Goal: Information Seeking & Learning: Learn about a topic

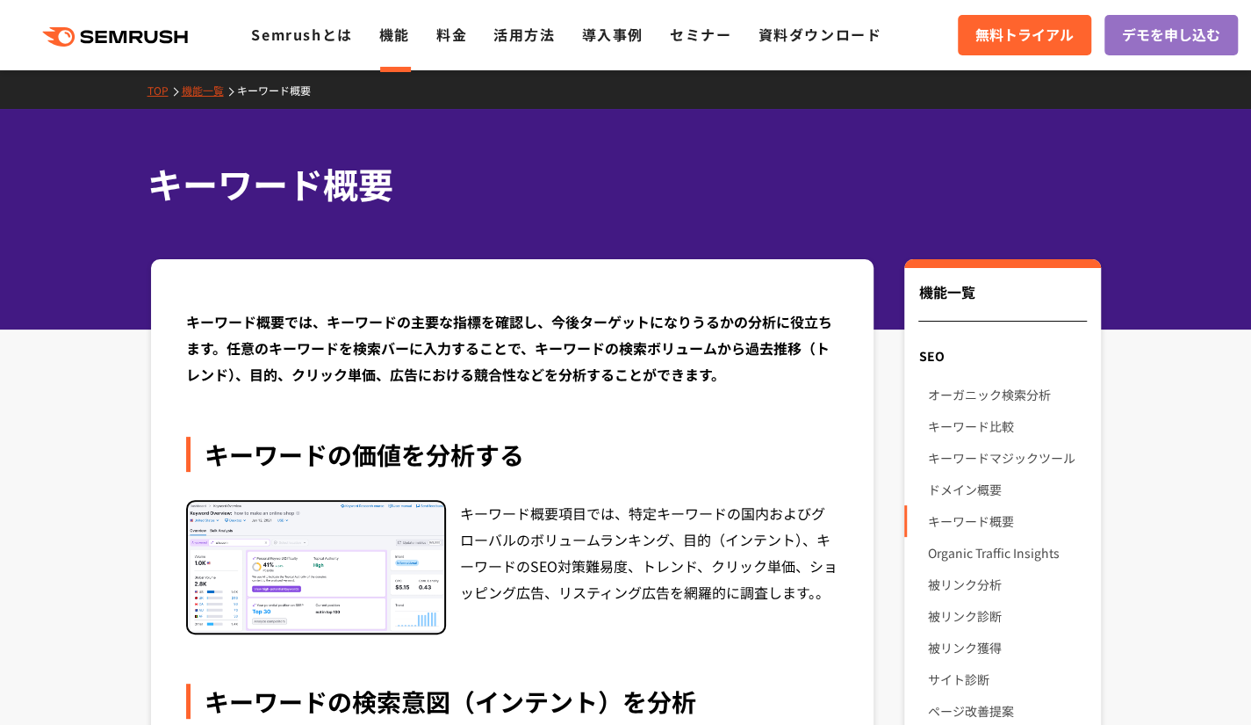
click at [379, 50] on div ".cls {fill: #FF642D;} .cls {fill: #FF642D;} Semrushとは 機能 料金 活用方法 導入事例 セミナー 資料ダウ…" at bounding box center [625, 35] width 1251 height 53
click at [209, 90] on link "機能一覧" at bounding box center [209, 90] width 55 height 15
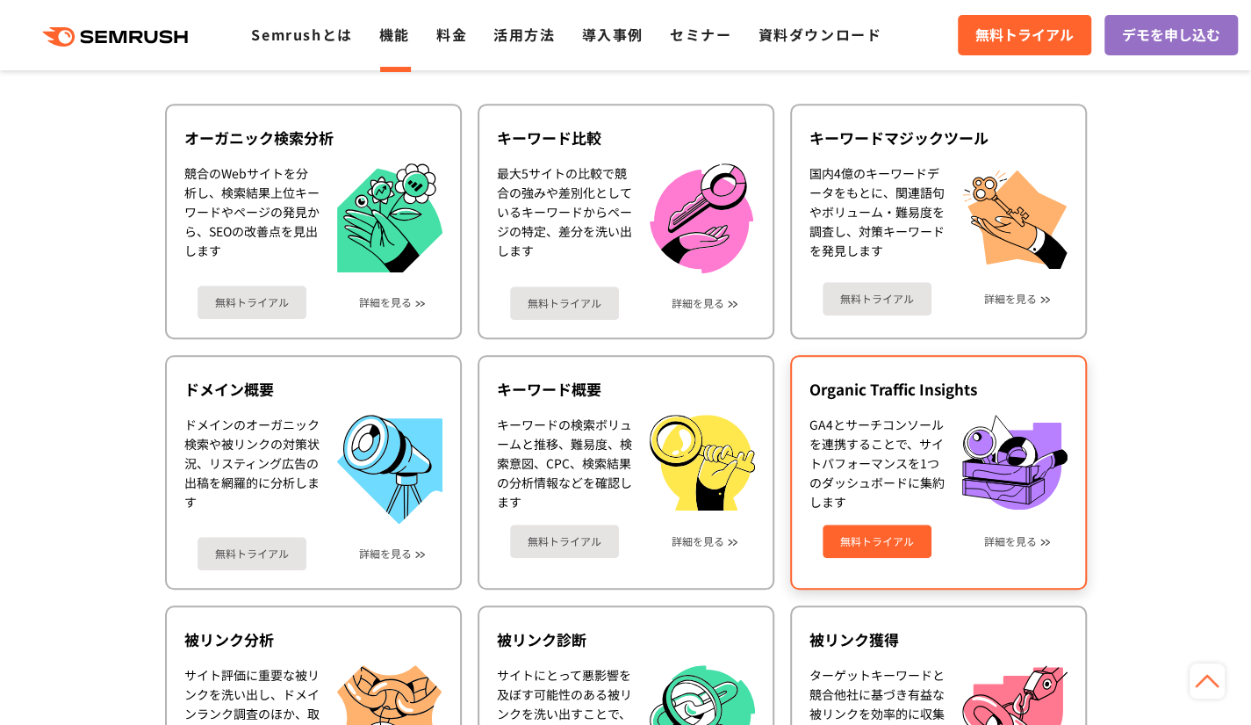
scroll to position [439, 0]
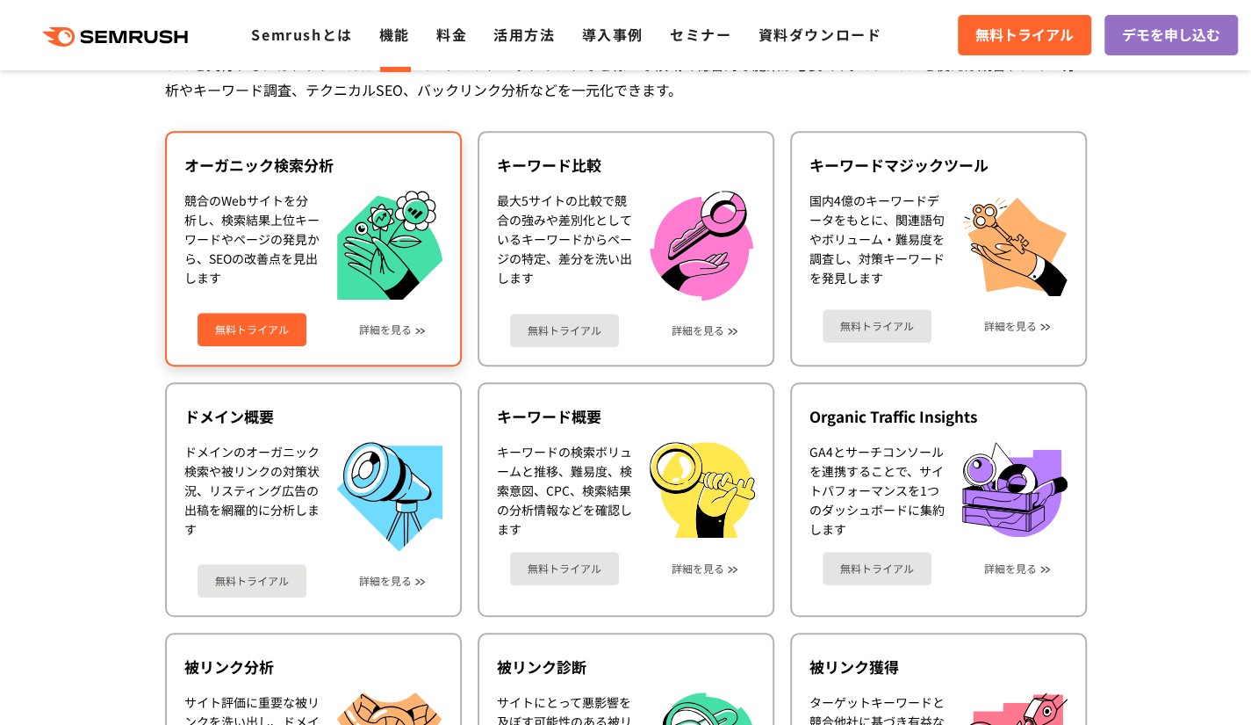
click at [371, 296] on img at bounding box center [389, 246] width 105 height 110
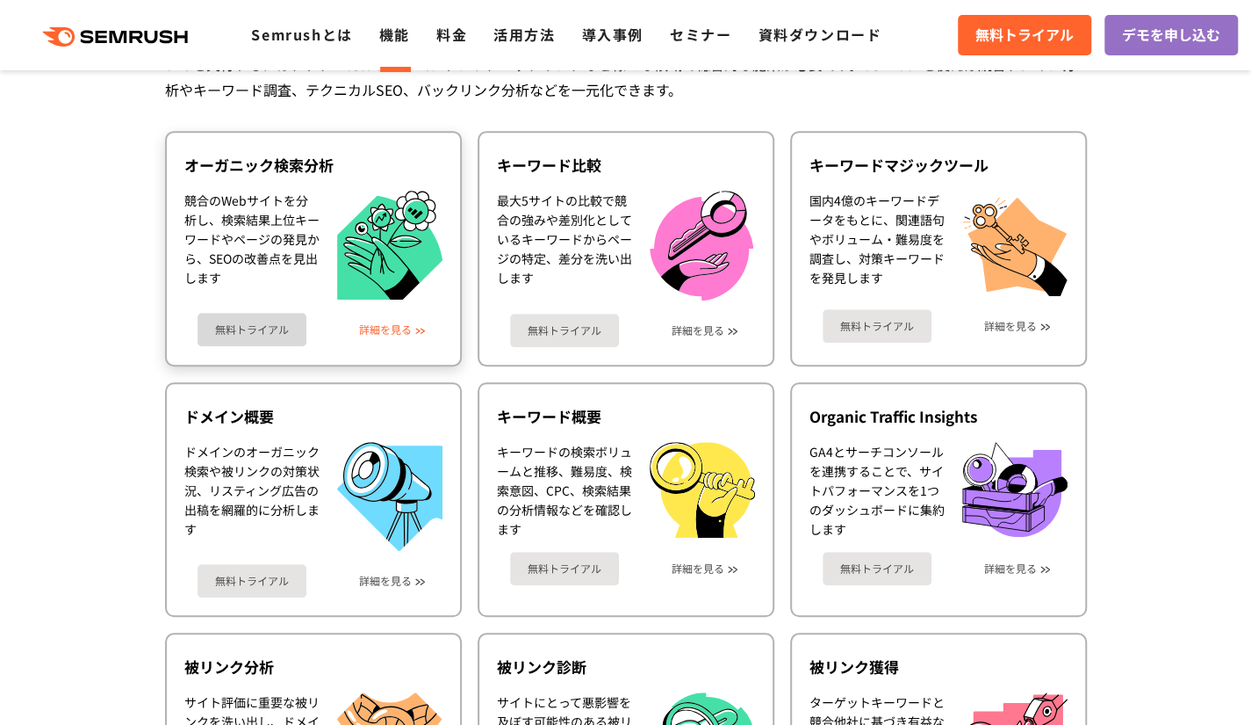
click at [408, 331] on link "詳細を見る" at bounding box center [385, 329] width 53 height 12
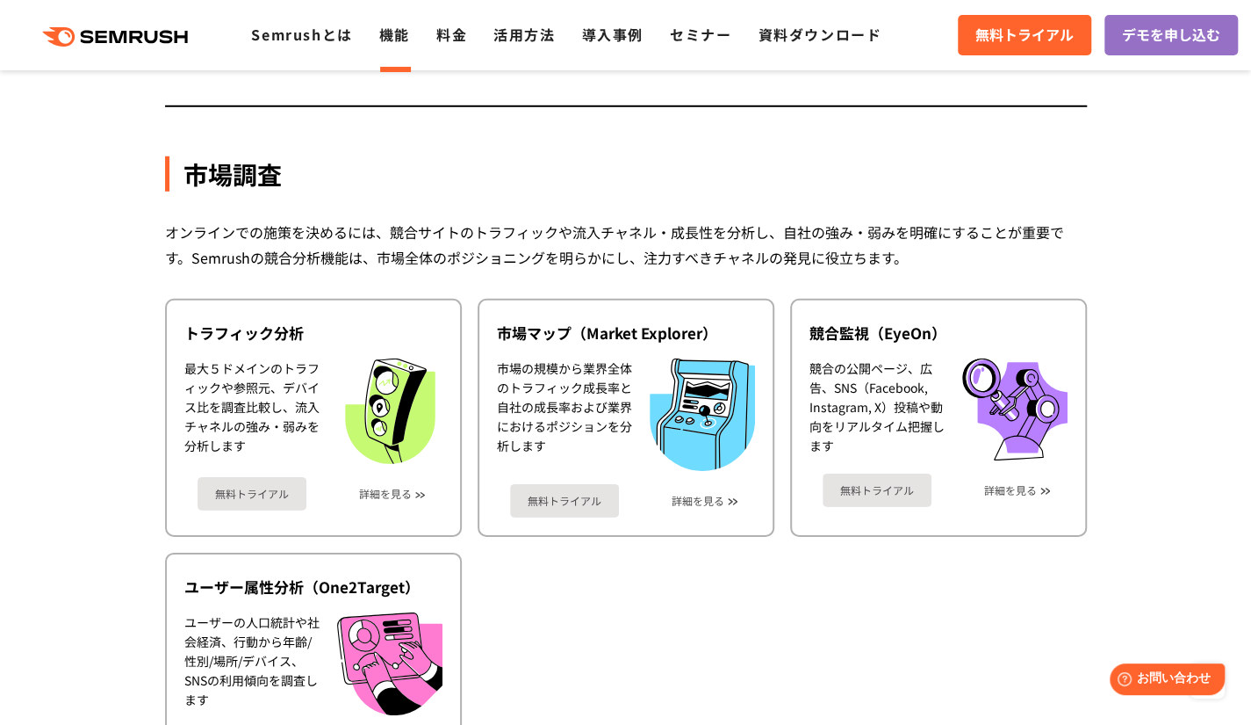
scroll to position [0, 0]
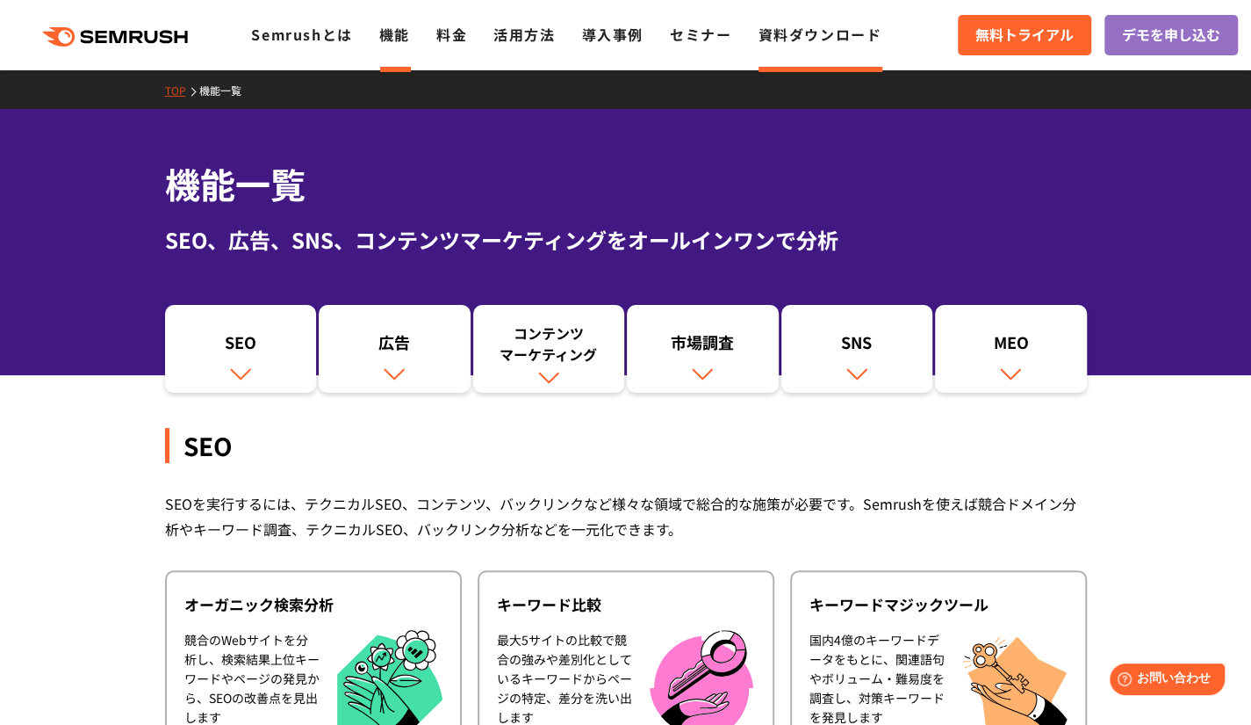
click at [761, 40] on link "資料ダウンロード" at bounding box center [820, 34] width 124 height 21
click at [452, 29] on link "料金" at bounding box center [451, 34] width 31 height 21
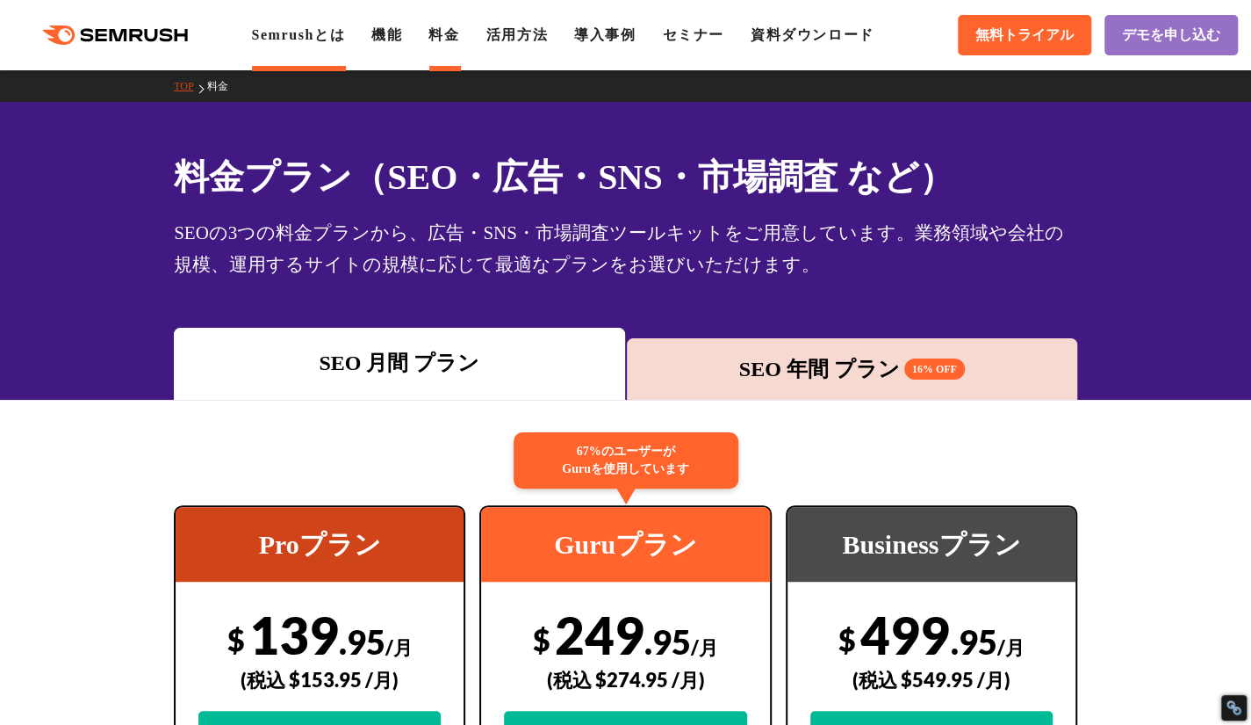
click at [318, 29] on link "Semrushとは" at bounding box center [298, 34] width 94 height 15
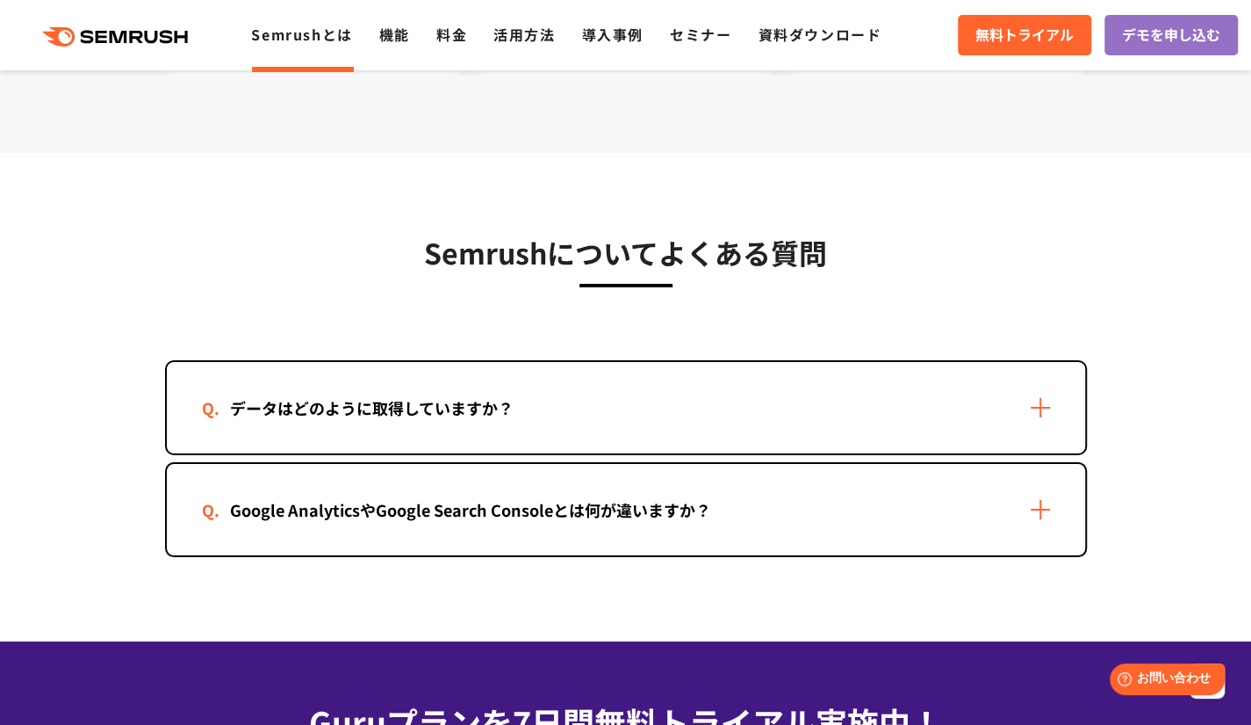
scroll to position [3688, 0]
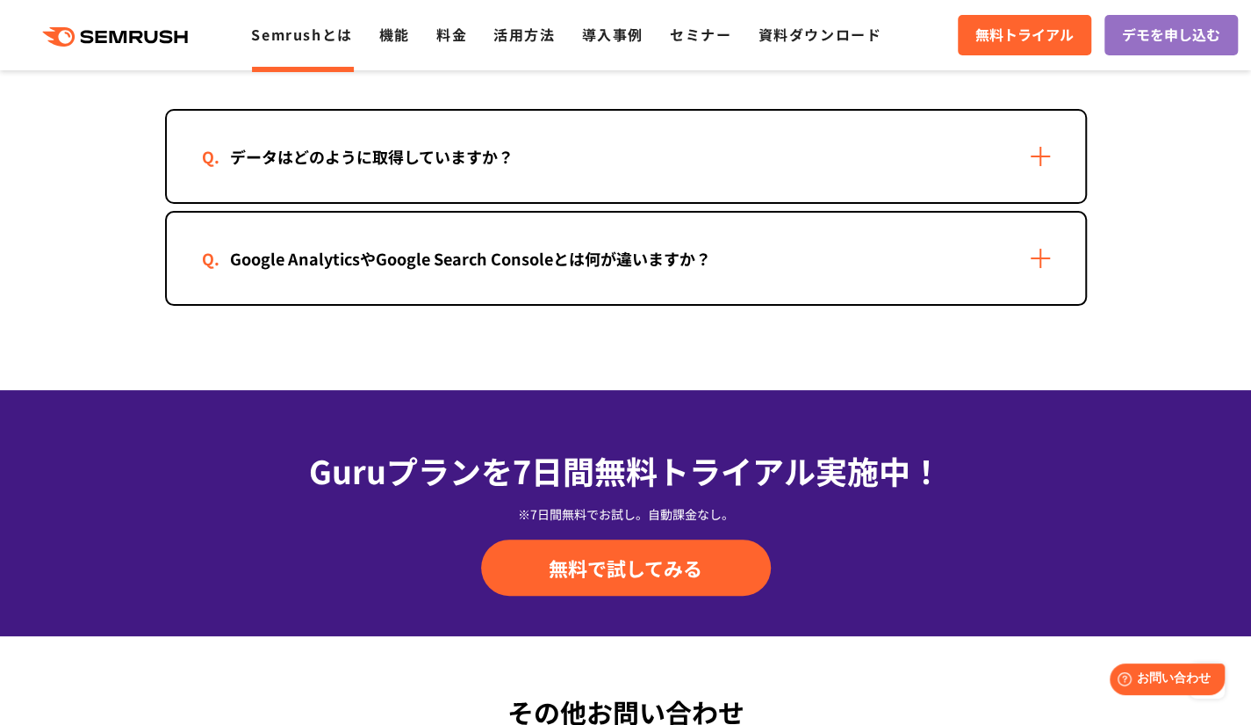
click at [512, 117] on div "データはどのように取得していますか？" at bounding box center [626, 156] width 919 height 91
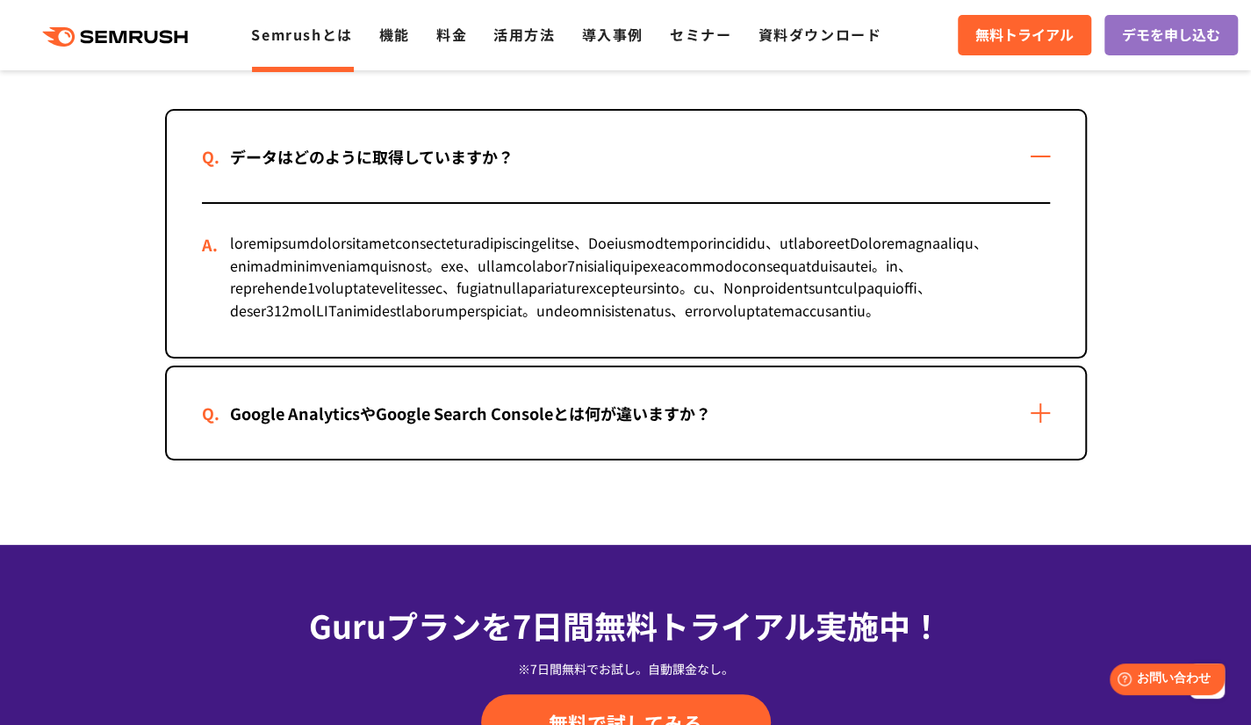
click at [396, 426] on div "Google AnalyticsやGoogle Search Consoleとは何が違いますか？" at bounding box center [470, 412] width 537 height 25
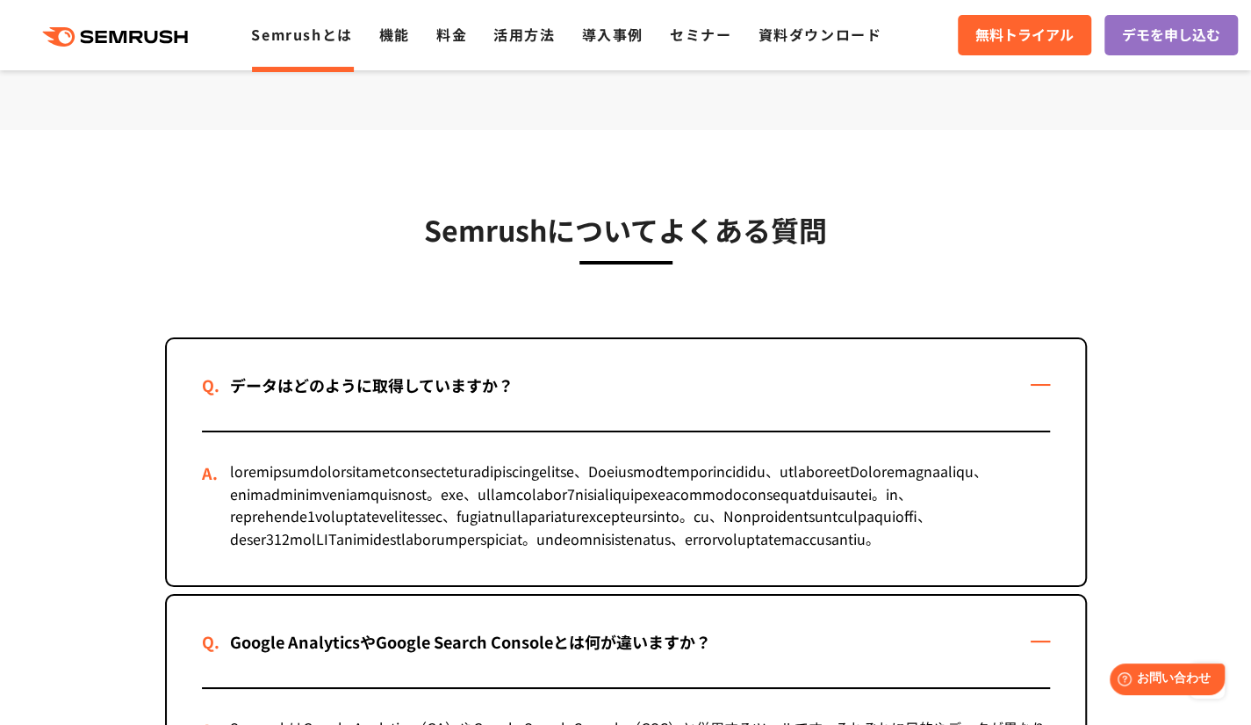
scroll to position [3601, 0]
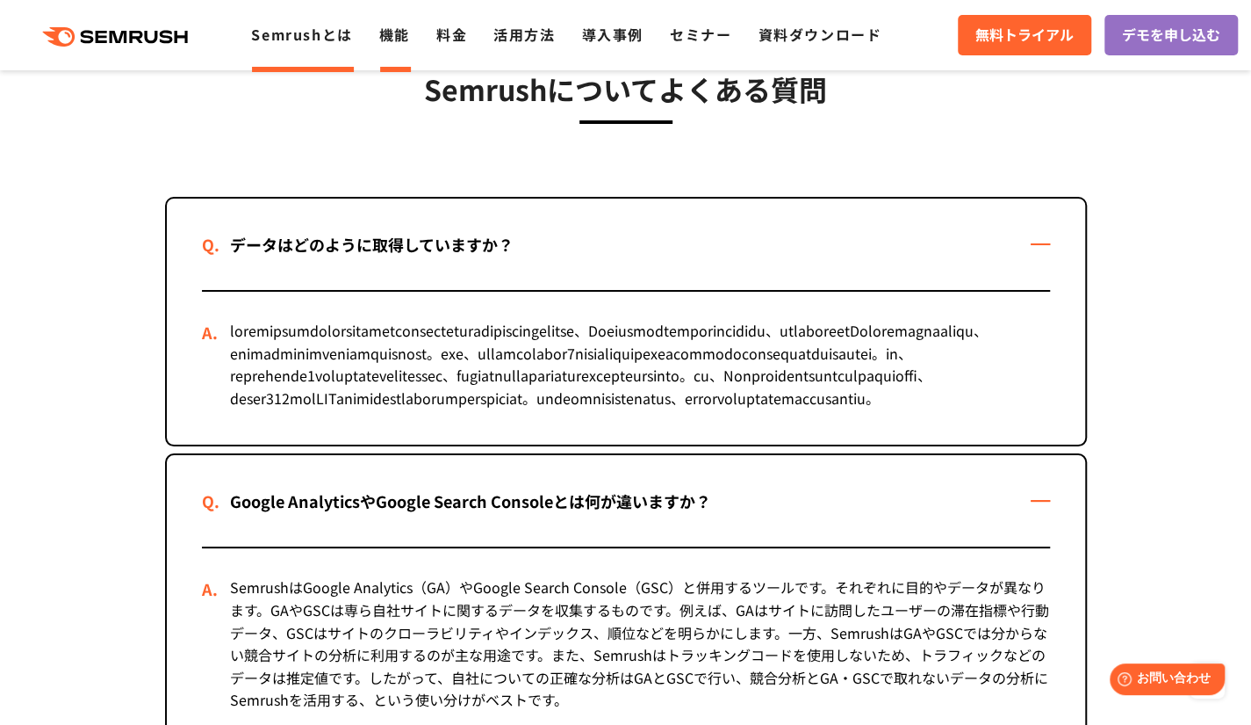
click at [409, 34] on link "機能" at bounding box center [394, 34] width 31 height 21
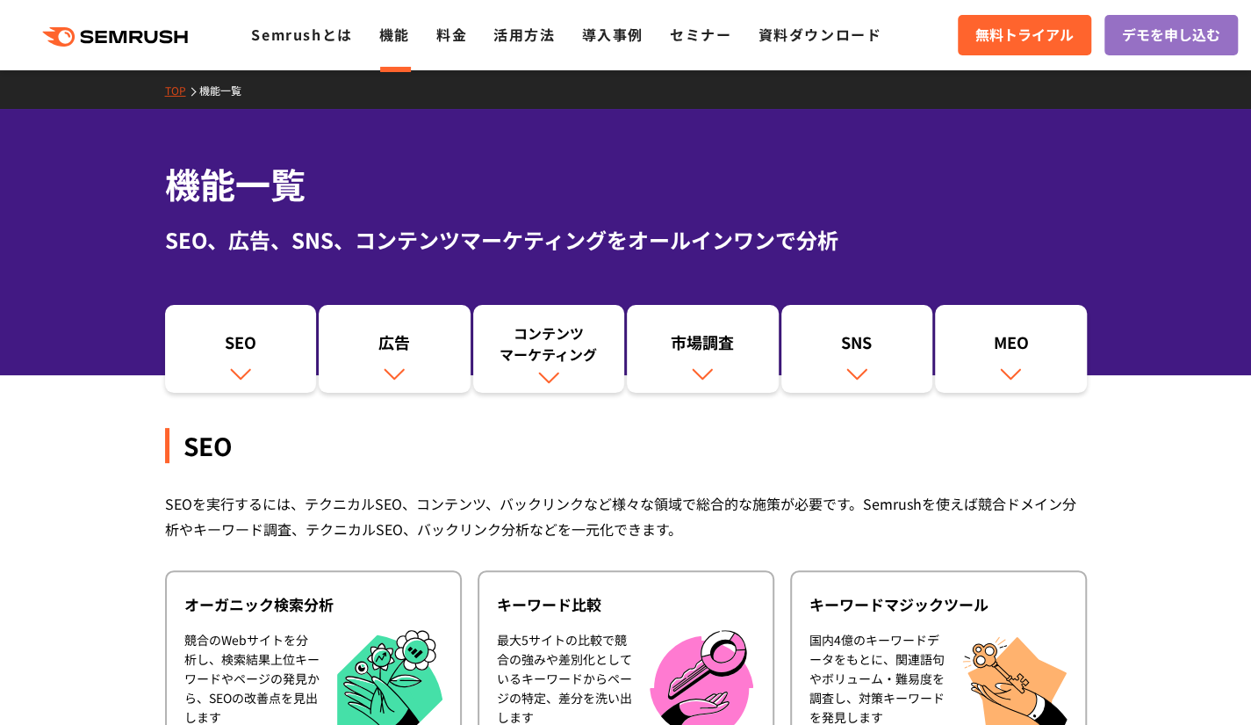
click at [131, 18] on div ".cls {fill: #FF642D;} .cls {fill: #FF642D;} Semrushとは 機能 料金 活用方法 導入事例 セミナー 資料ダウ…" at bounding box center [625, 35] width 1251 height 53
click at [131, 36] on icon ".cls {fill: #FF642D;}" at bounding box center [117, 36] width 198 height 19
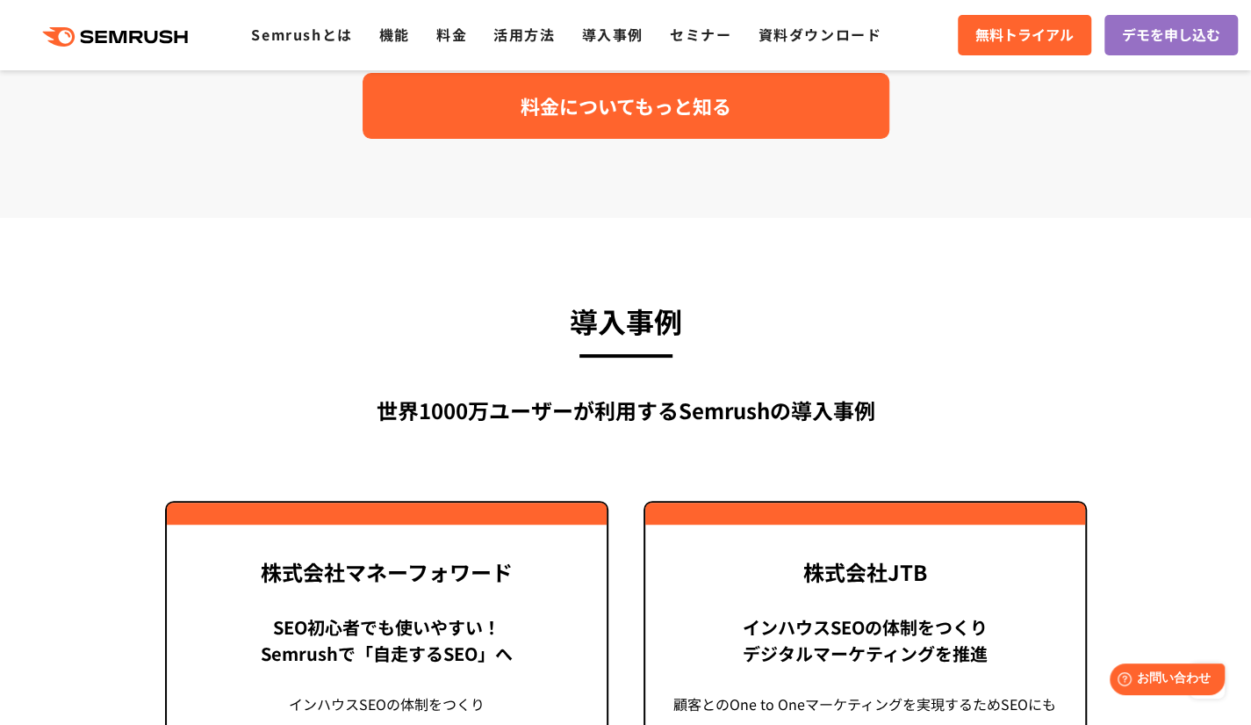
scroll to position [3952, 0]
